Goal: Task Accomplishment & Management: Manage account settings

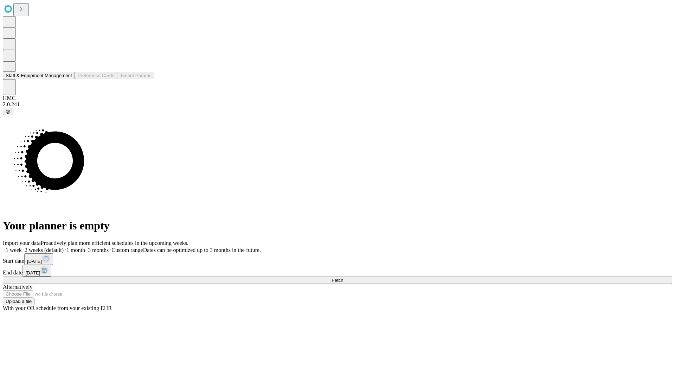
click at [67, 79] on button "Staff & Equipment Management" at bounding box center [39, 75] width 72 height 7
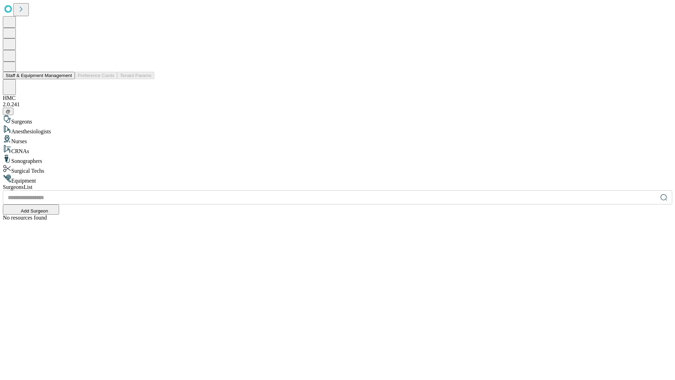
click at [67, 79] on button "Staff & Equipment Management" at bounding box center [39, 75] width 72 height 7
